Goal: Find specific page/section: Find specific page/section

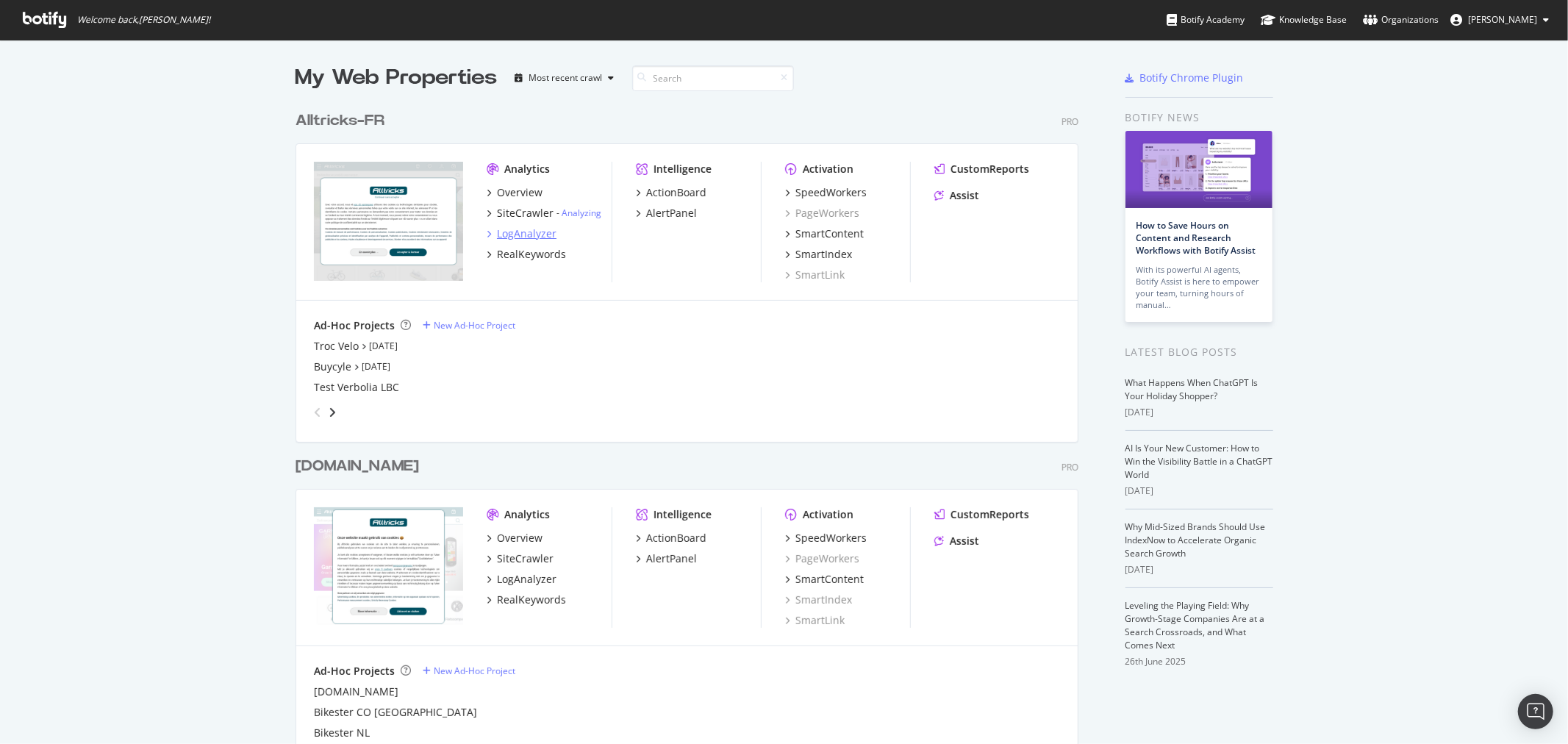
click at [527, 232] on div "LogAnalyzer" at bounding box center [527, 233] width 59 height 14
